Goal: Task Accomplishment & Management: Manage account settings

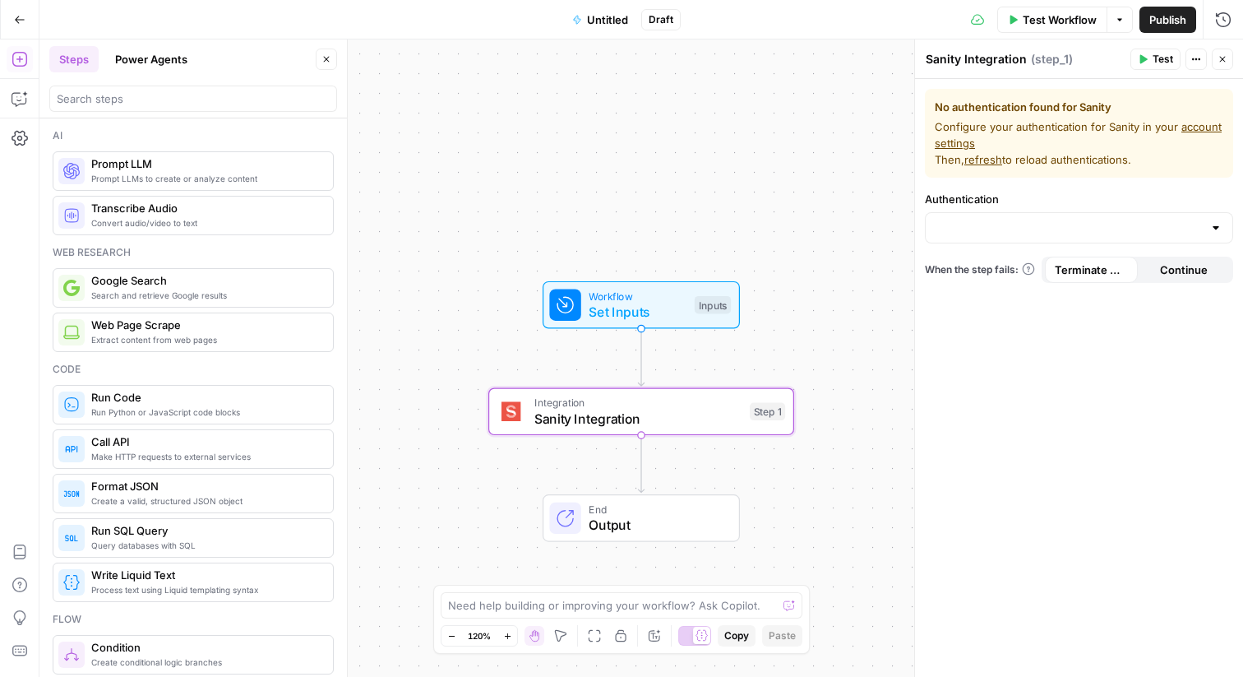
click at [8, 16] on button "Go Back" at bounding box center [20, 20] width 30 height 30
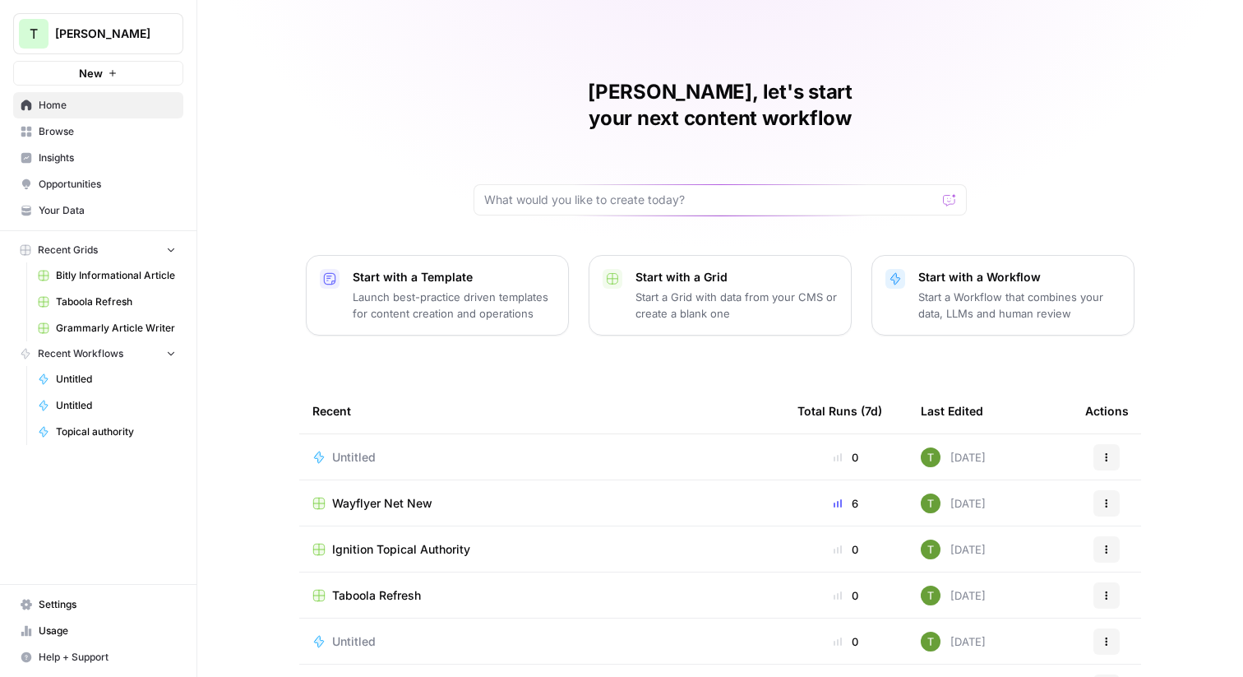
click at [98, 35] on span "[PERSON_NAME]" at bounding box center [104, 33] width 99 height 16
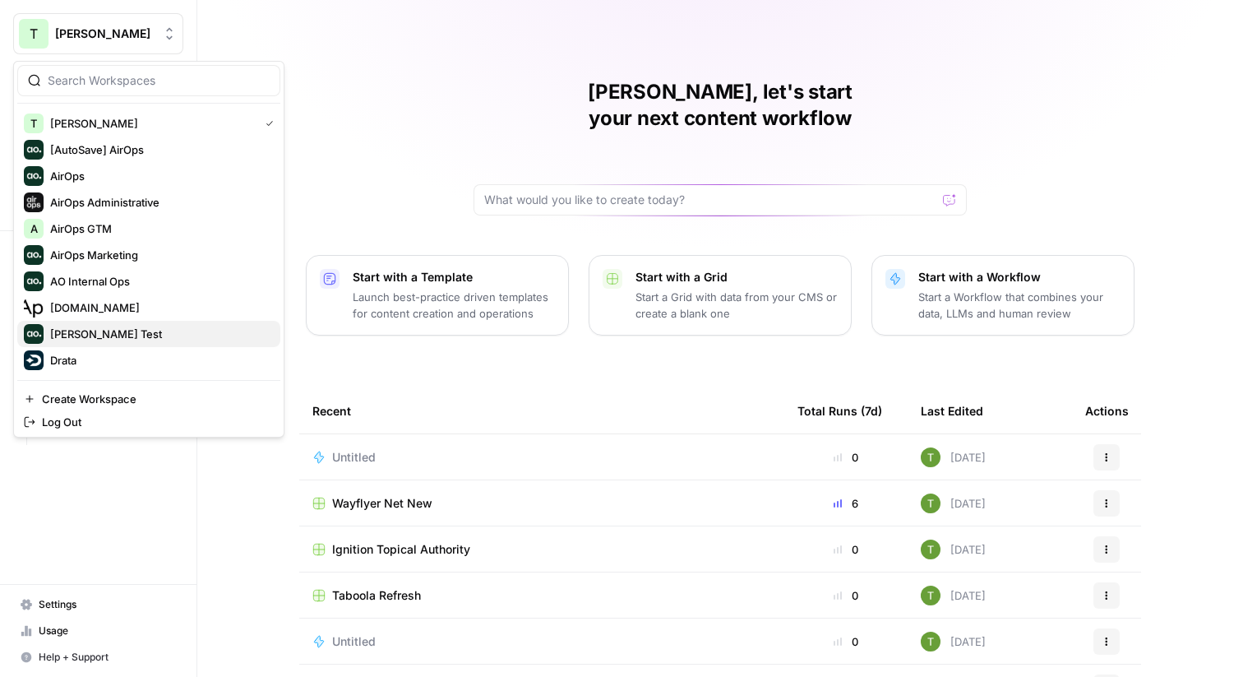
scroll to position [237, 0]
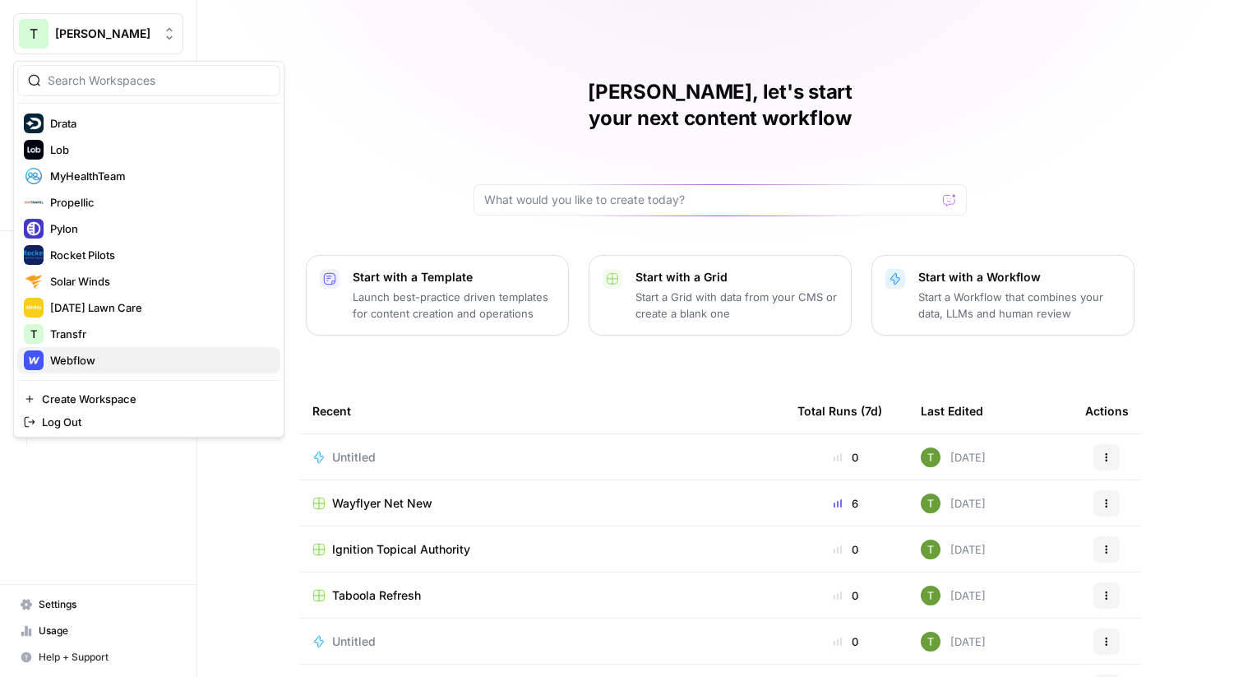
click at [81, 358] on span "Webflow" at bounding box center [158, 360] width 217 height 16
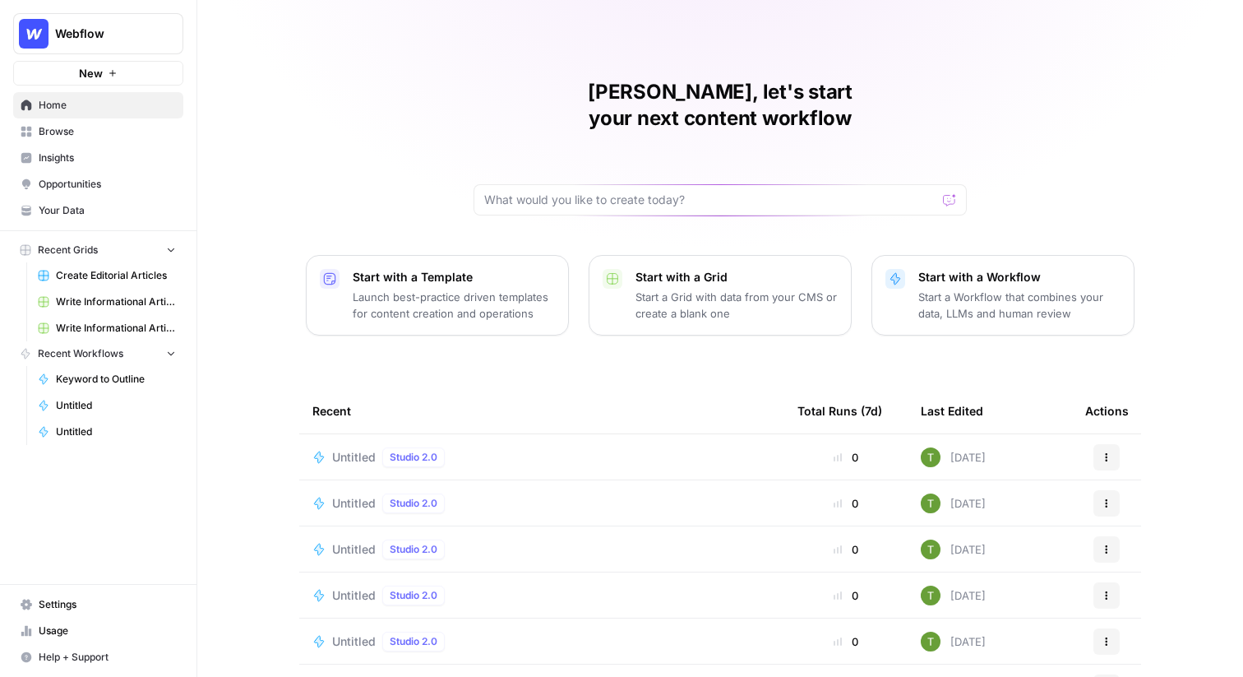
click at [58, 157] on span "Insights" at bounding box center [107, 157] width 137 height 15
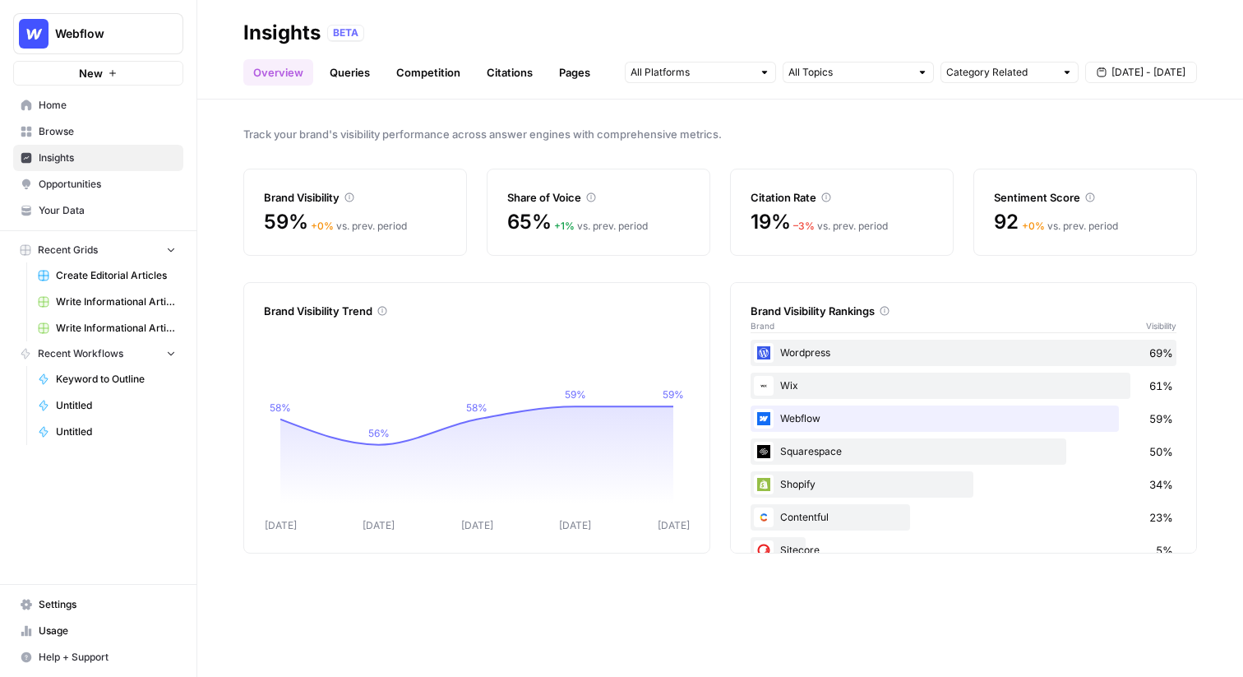
click at [68, 626] on span "Usage" at bounding box center [107, 630] width 137 height 15
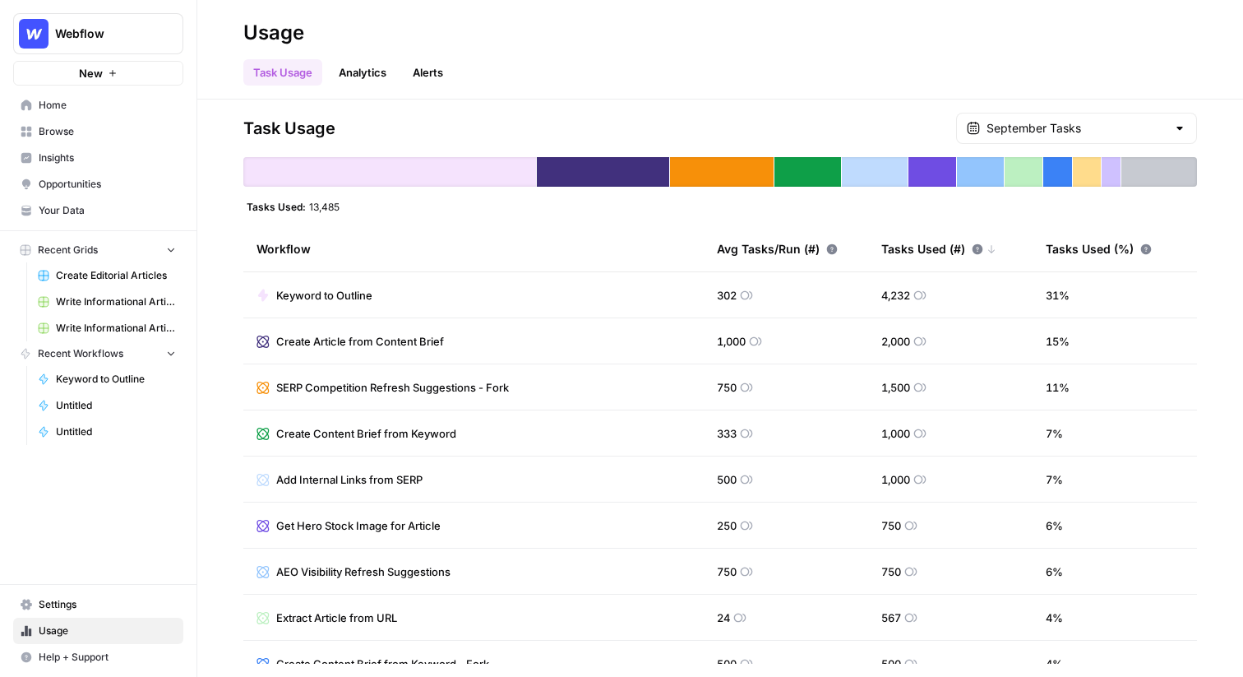
click at [60, 608] on span "Settings" at bounding box center [107, 604] width 137 height 15
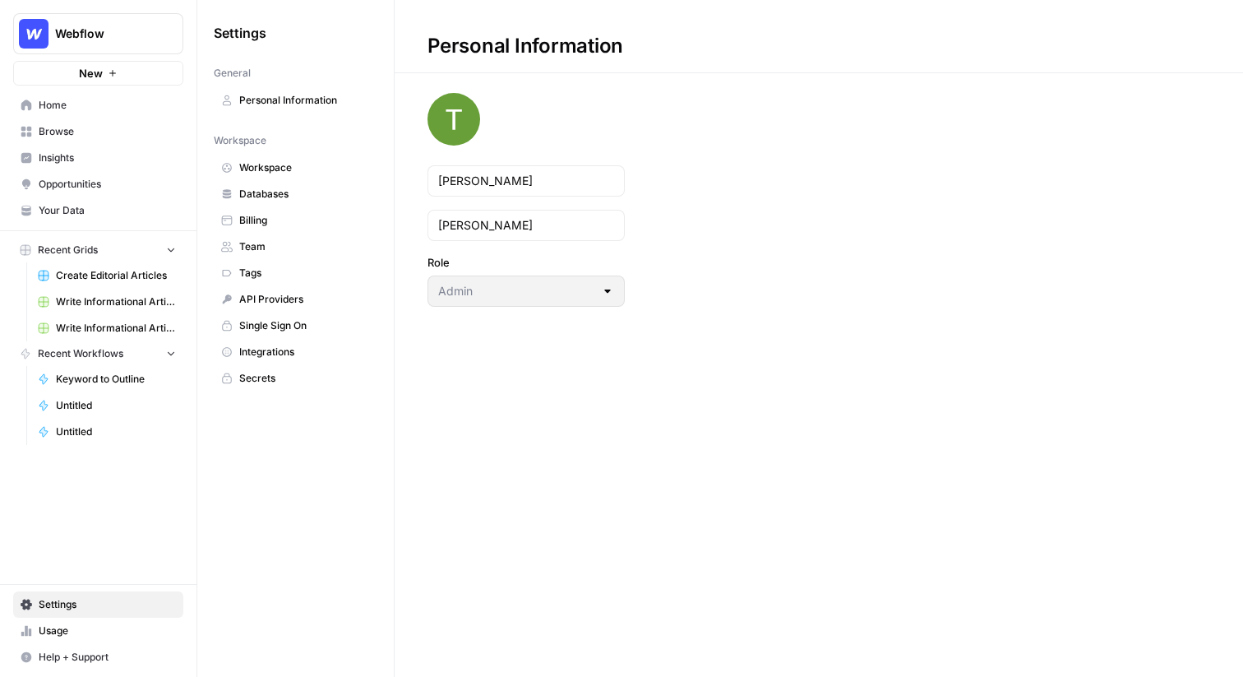
click at [249, 237] on link "Team" at bounding box center [296, 246] width 164 height 26
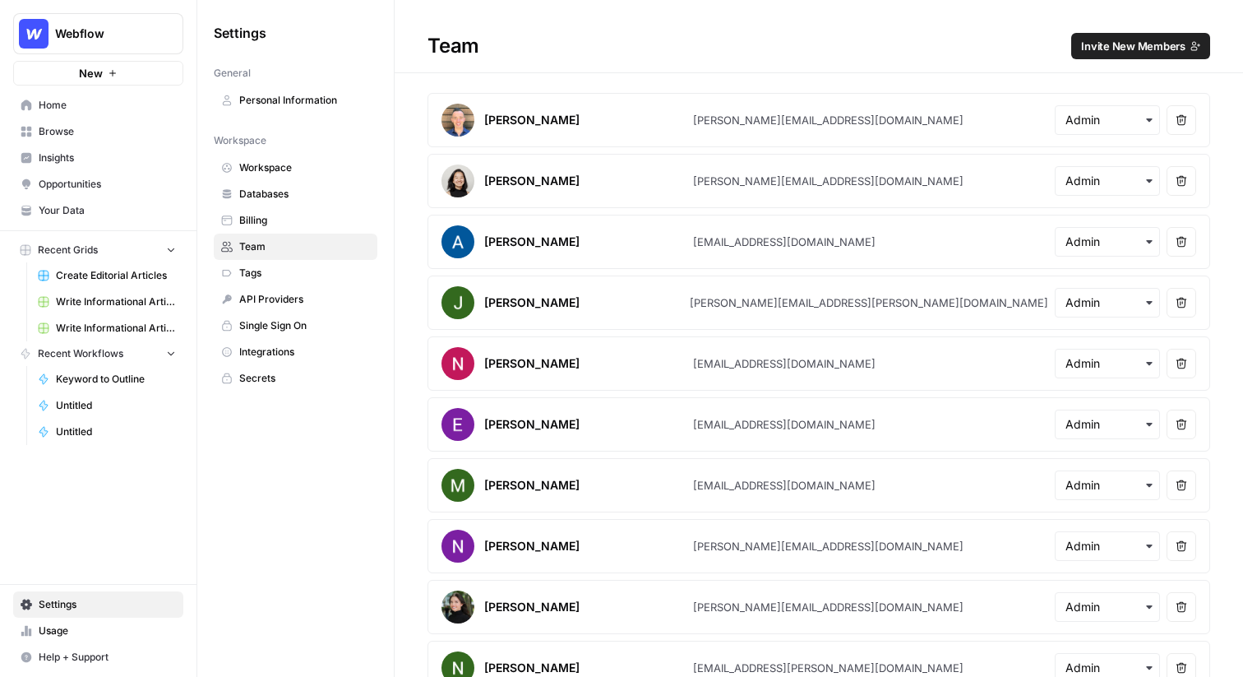
click at [1142, 44] on span "Invite New Members" at bounding box center [1133, 46] width 104 height 16
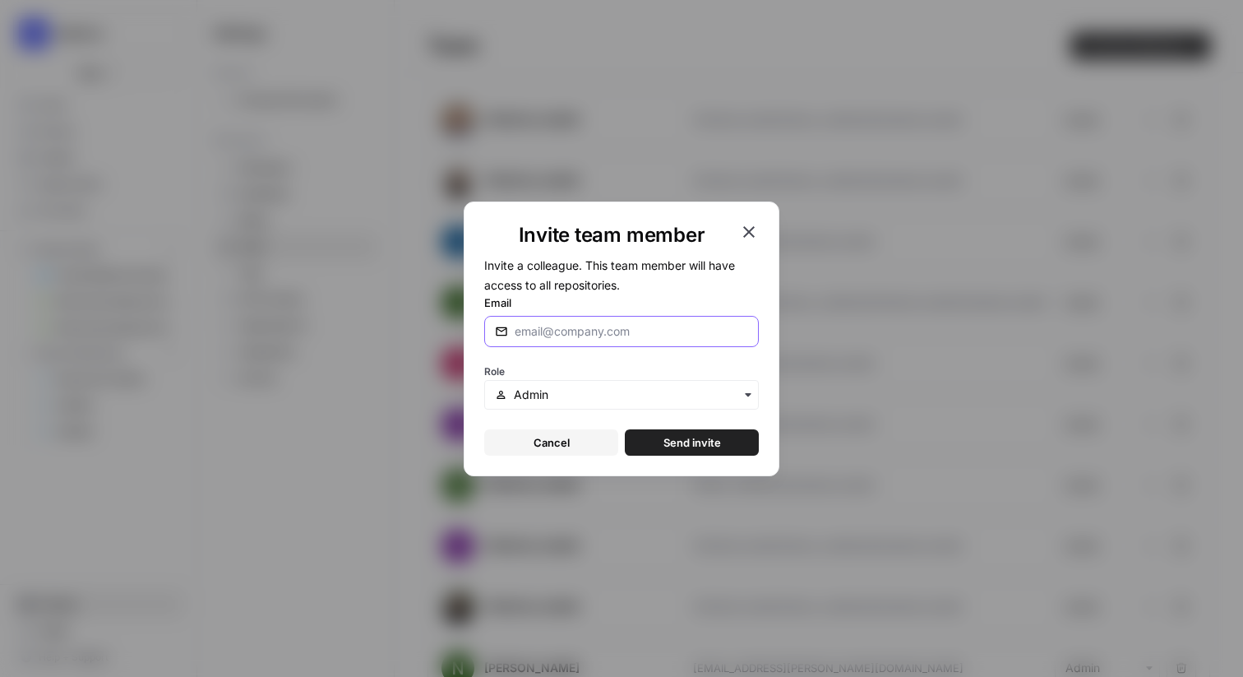
click at [557, 333] on input "Email" at bounding box center [631, 331] width 233 height 16
click at [551, 327] on input "shanil@airops.com" at bounding box center [631, 331] width 233 height 16
type input "shanil@airops.com"
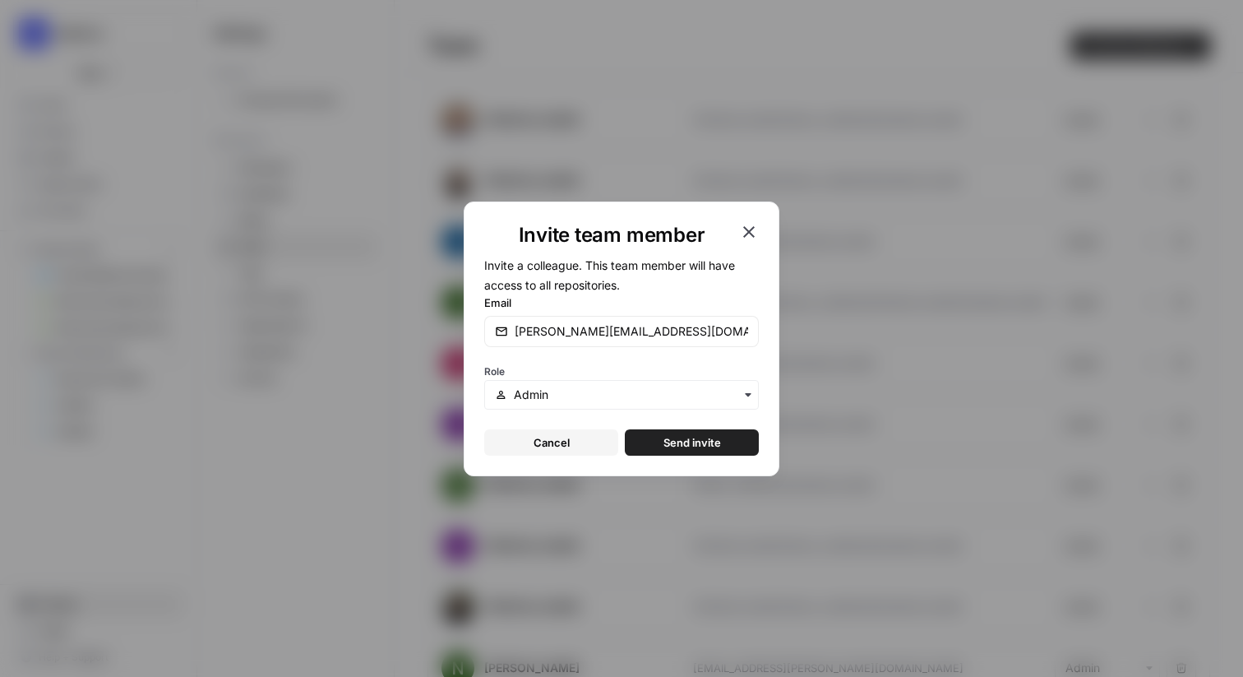
click at [725, 441] on button "Send invite" at bounding box center [692, 442] width 134 height 26
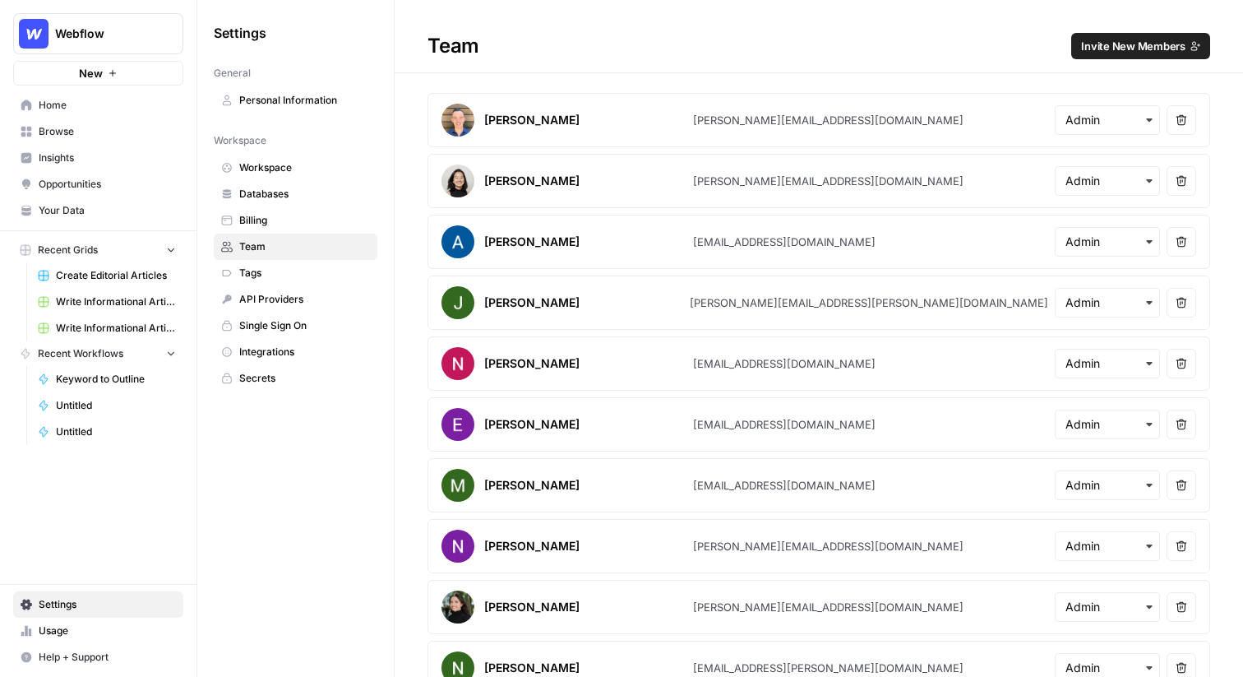
click at [1157, 48] on span "Invite New Members" at bounding box center [1133, 46] width 104 height 16
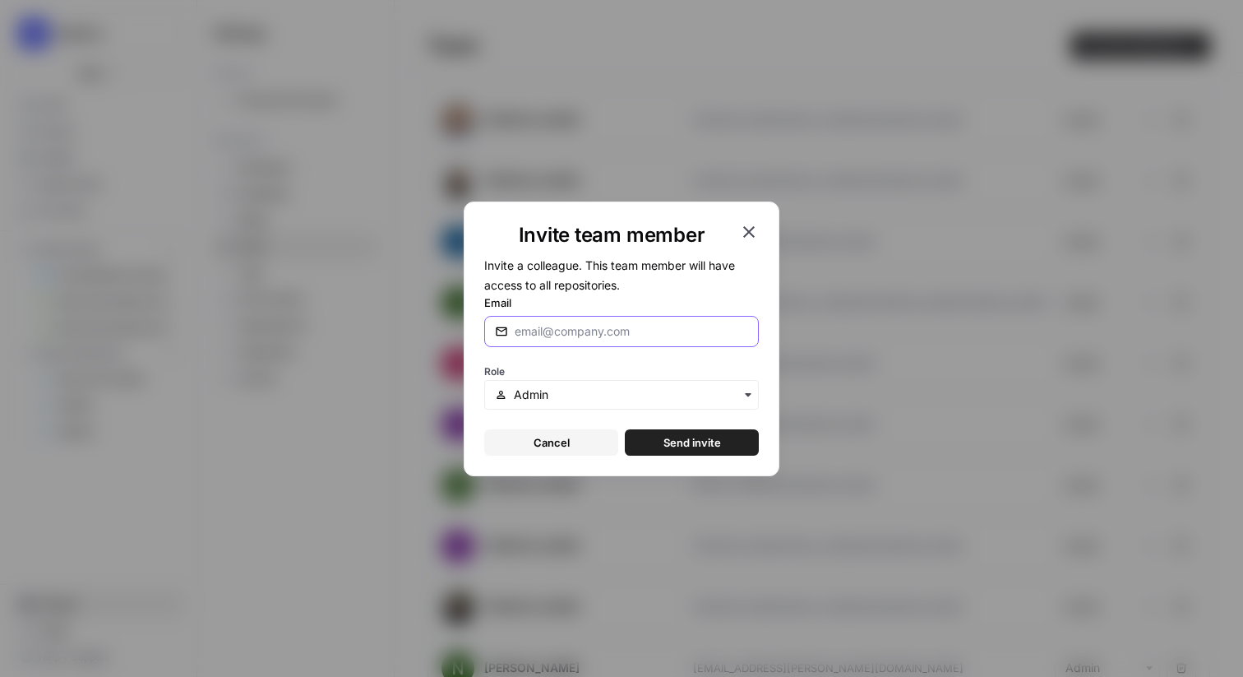
click at [556, 330] on input "Email" at bounding box center [631, 331] width 233 height 16
paste input "dakota@airops.com"
type input "dakota@airops.com"
click at [706, 446] on span "Send invite" at bounding box center [692, 442] width 58 height 16
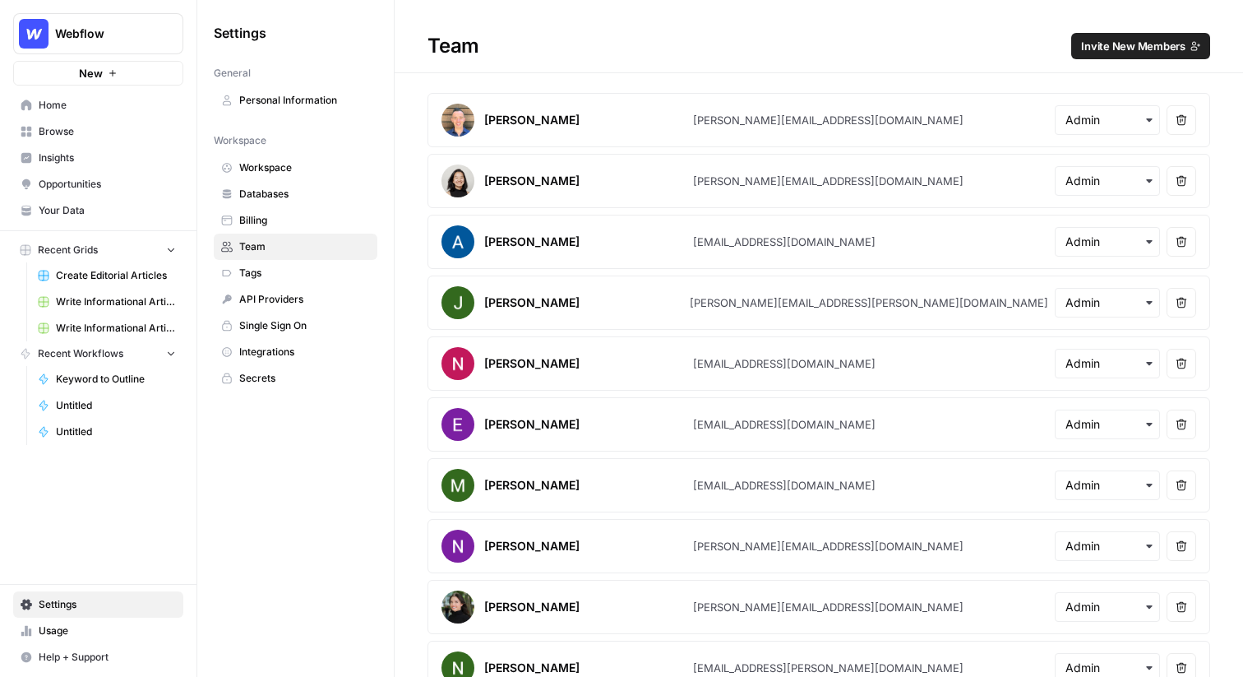
click at [1158, 35] on button "Invite New Members" at bounding box center [1140, 46] width 139 height 26
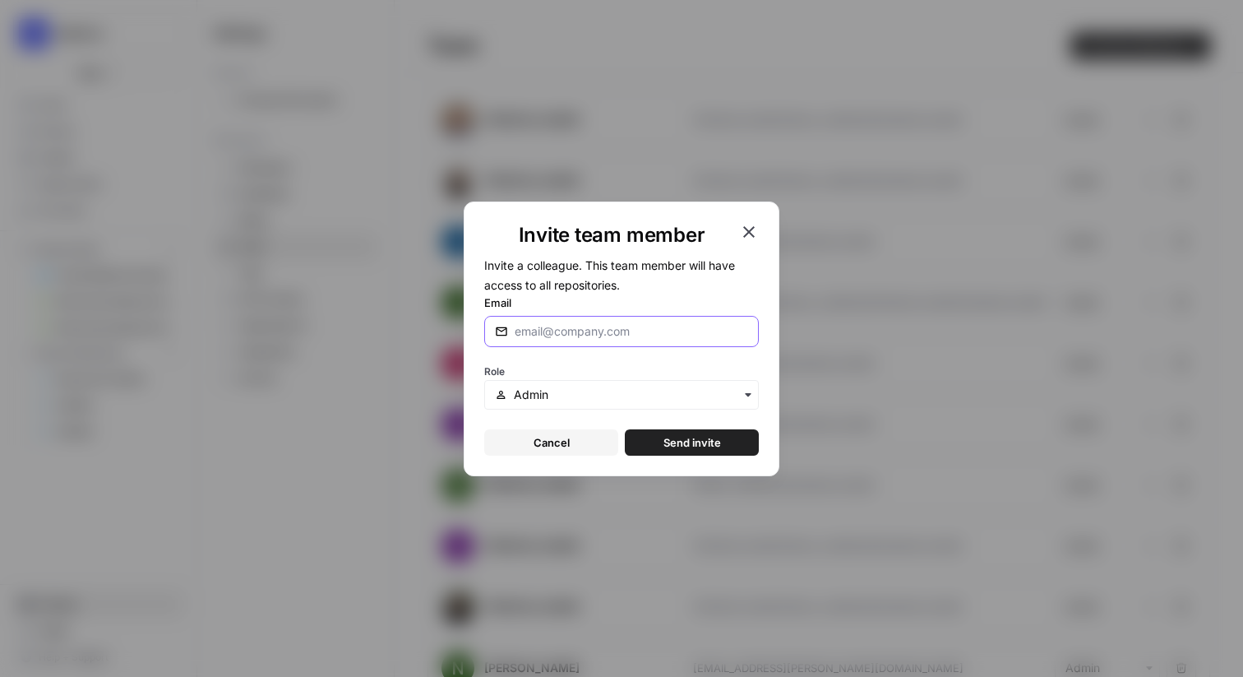
click at [552, 329] on input "Email" at bounding box center [631, 331] width 233 height 16
paste input "dan.guerra@airops.com"
type input "dan.guerra@airops.com"
click at [706, 442] on span "Send invite" at bounding box center [692, 442] width 58 height 16
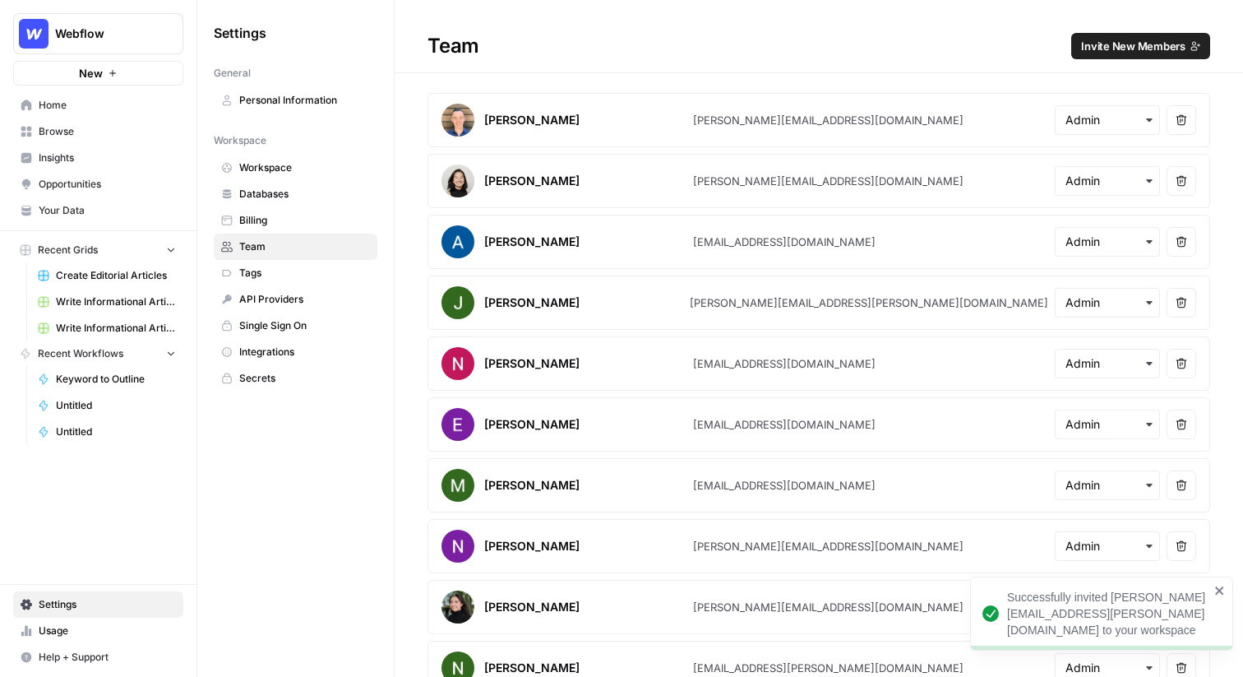
click at [1147, 46] on span "Invite New Members" at bounding box center [1133, 46] width 104 height 16
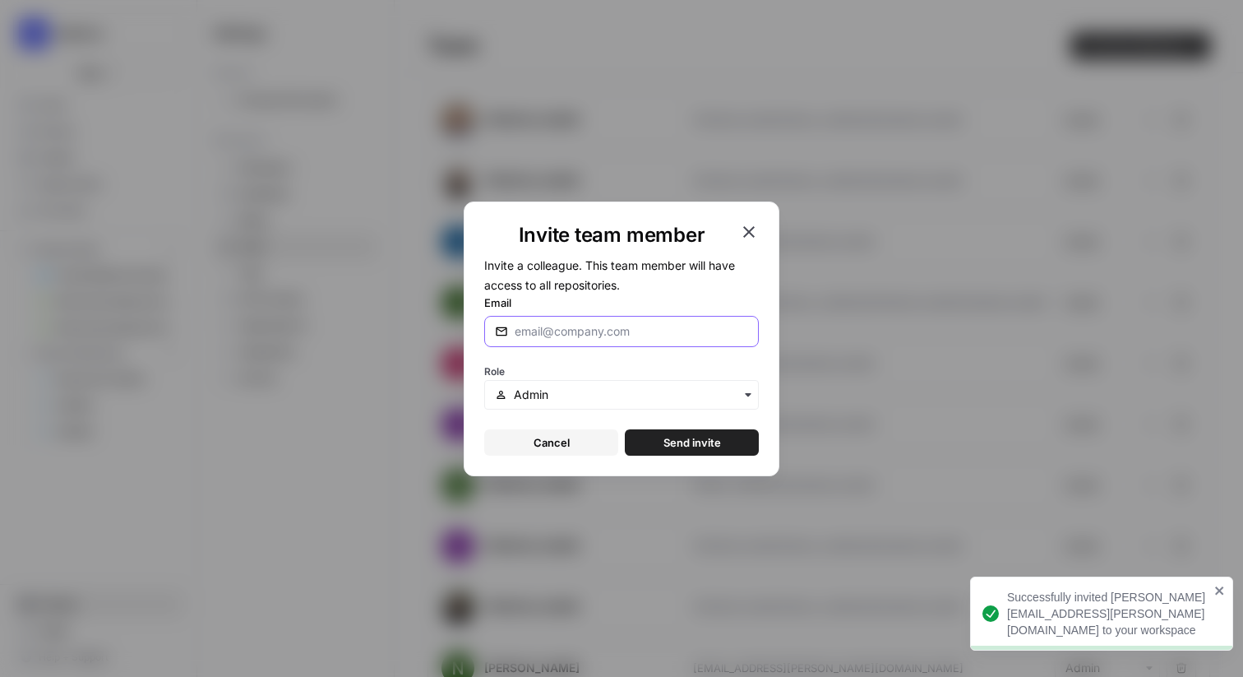
click at [588, 328] on input "Email" at bounding box center [631, 331] width 233 height 16
paste input "frank@airops.com"
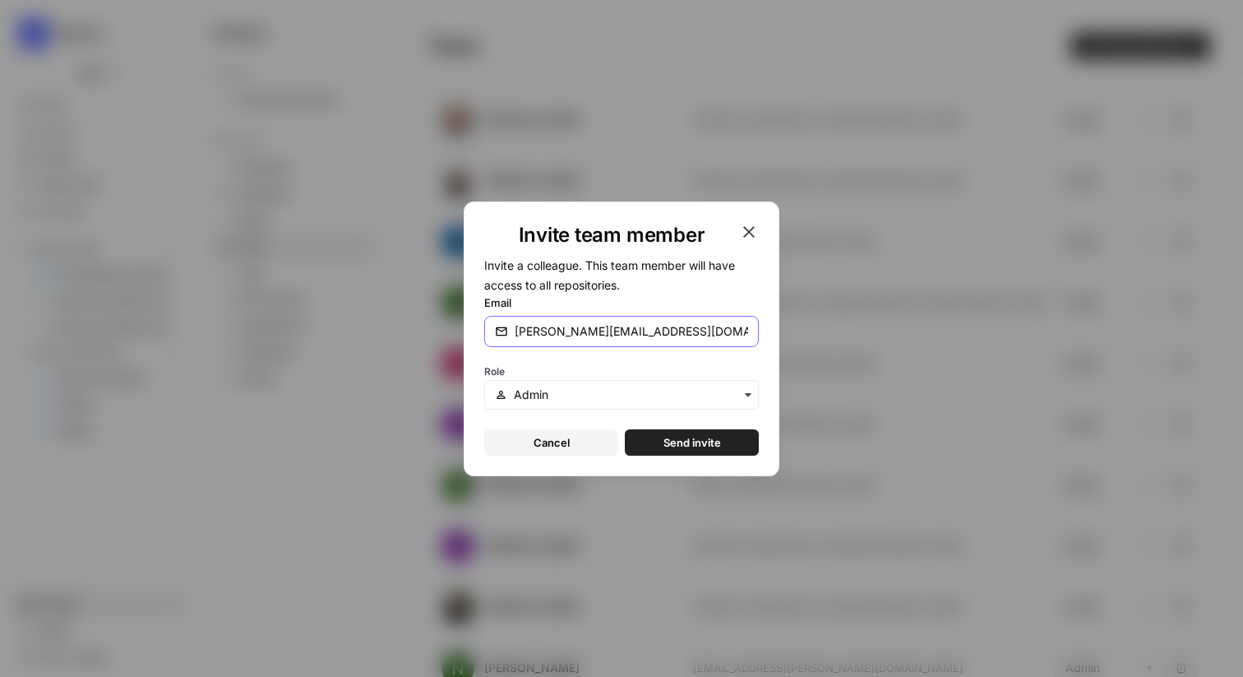
type input "frank@airops.com"
click at [707, 447] on span "Send invite" at bounding box center [692, 442] width 58 height 16
